Goal: Transaction & Acquisition: Purchase product/service

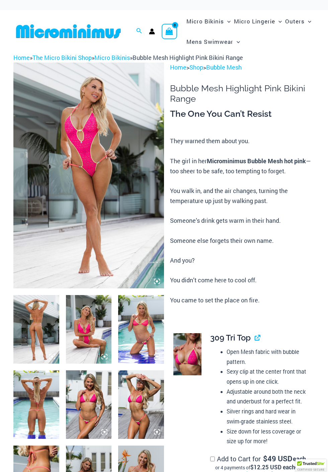
click at [158, 282] on icon at bounding box center [157, 281] width 2 height 2
click at [91, 148] on img at bounding box center [88, 175] width 150 height 226
click at [42, 323] on img at bounding box center [36, 329] width 46 height 69
click at [92, 336] on img at bounding box center [89, 329] width 46 height 69
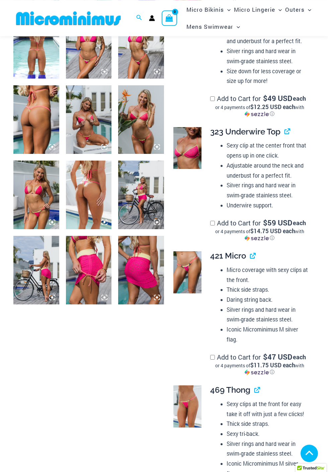
scroll to position [353, 0]
click at [143, 276] on img at bounding box center [141, 270] width 46 height 69
click at [92, 268] on div at bounding box center [88, 4] width 150 height 602
click at [97, 61] on img at bounding box center [89, 44] width 46 height 69
click at [158, 73] on icon at bounding box center [157, 72] width 2 height 2
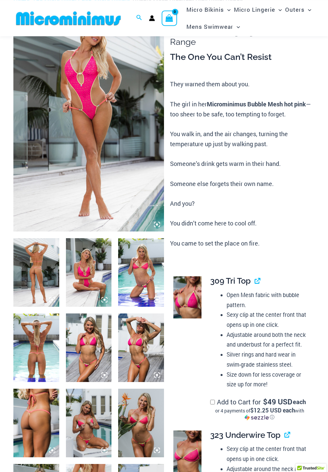
scroll to position [0, 0]
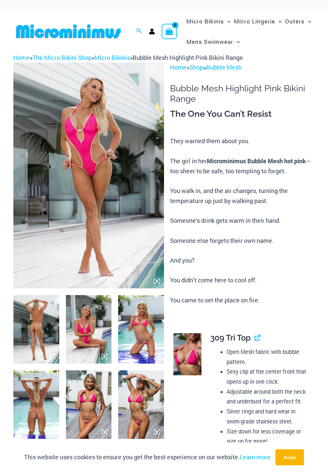
click at [157, 284] on div at bounding box center [164, 236] width 328 height 472
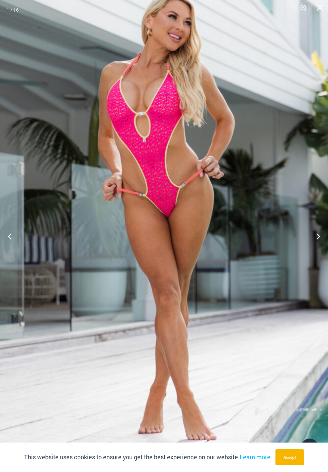
click at [315, 232] on button "Next" at bounding box center [314, 235] width 25 height 33
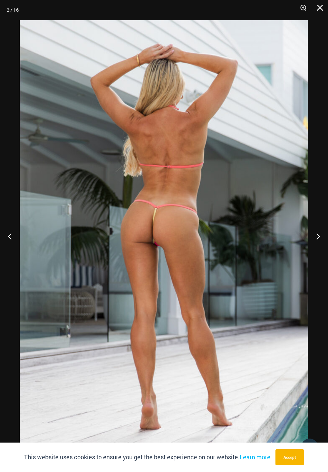
click at [316, 236] on button "Next" at bounding box center [314, 235] width 25 height 33
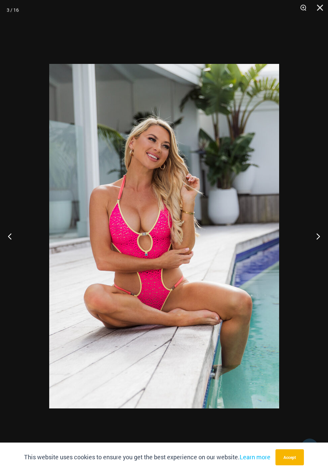
click at [316, 228] on button "Next" at bounding box center [314, 235] width 25 height 33
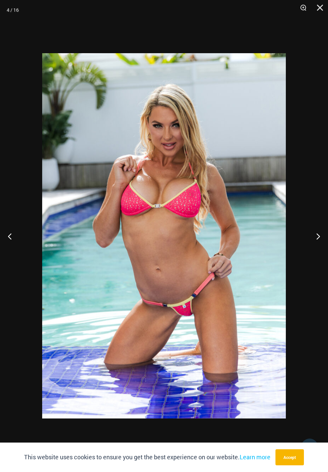
click at [317, 236] on button "Next" at bounding box center [314, 235] width 25 height 33
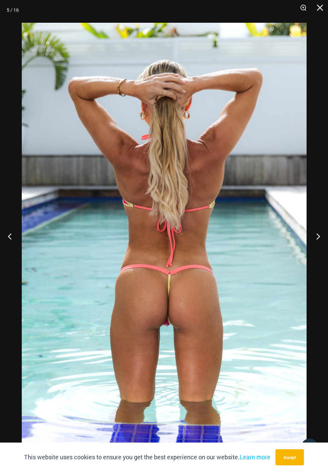
click at [319, 234] on button "Next" at bounding box center [314, 235] width 25 height 33
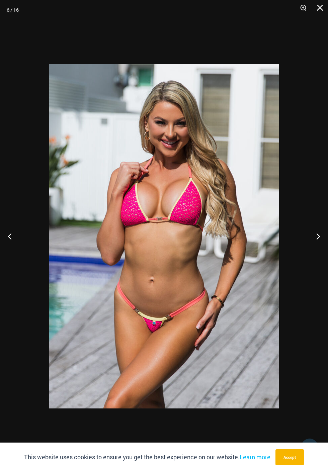
click at [314, 235] on button "Next" at bounding box center [314, 235] width 25 height 33
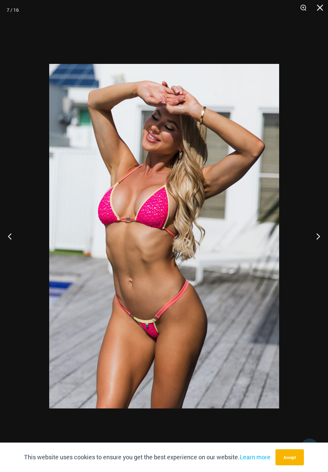
click at [318, 239] on button "Next" at bounding box center [314, 235] width 25 height 33
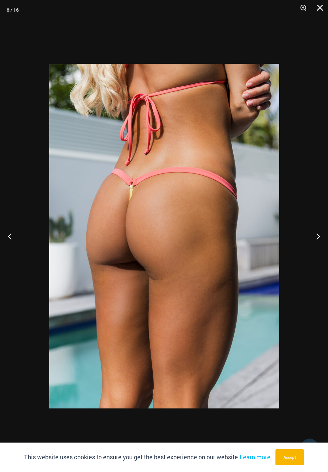
click at [315, 250] on button "Next" at bounding box center [314, 235] width 25 height 33
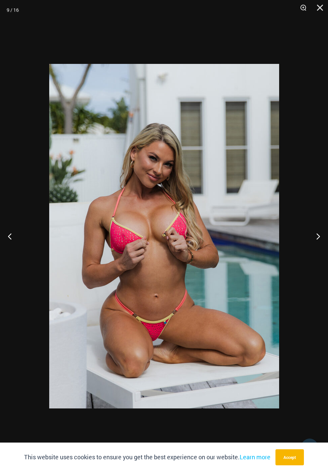
click at [318, 236] on button "Next" at bounding box center [314, 235] width 25 height 33
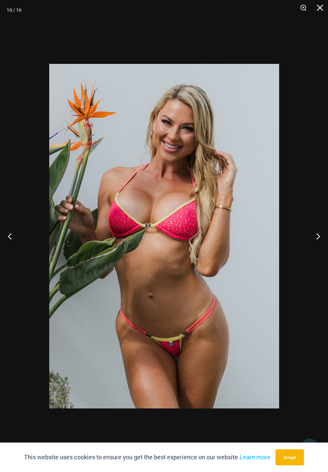
click at [322, 237] on button "Next" at bounding box center [314, 235] width 25 height 33
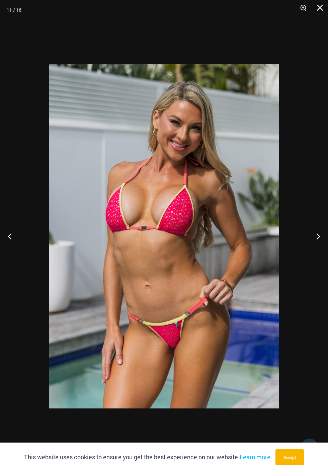
click at [320, 238] on button "Next" at bounding box center [314, 235] width 25 height 33
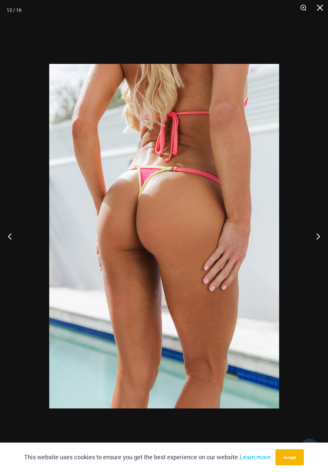
click at [323, 245] on button "Next" at bounding box center [314, 235] width 25 height 33
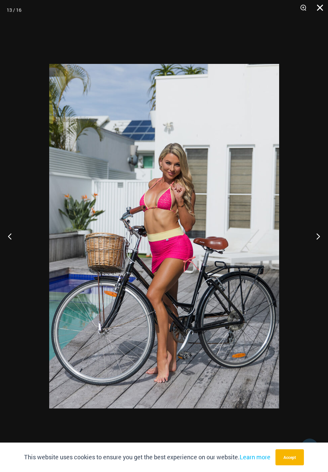
click at [319, 6] on button "Close" at bounding box center [317, 10] width 17 height 20
